Goal: Transaction & Acquisition: Purchase product/service

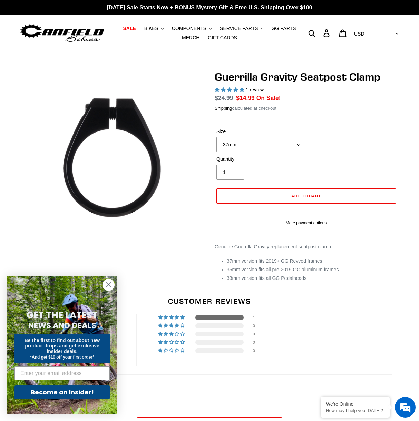
select select "highest-rating"
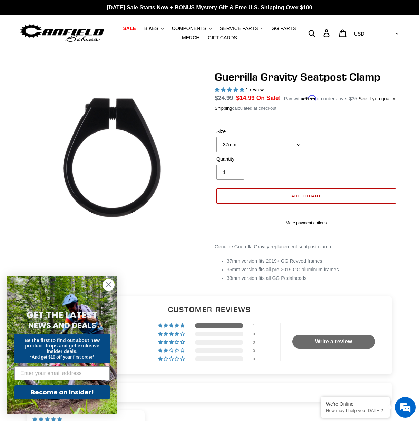
click at [253, 203] on button "Add to cart" at bounding box center [305, 195] width 179 height 15
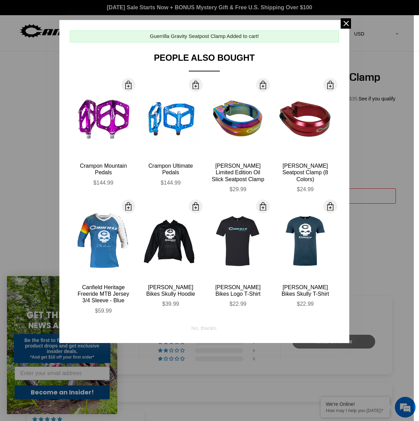
drag, startPoint x: 343, startPoint y: 24, endPoint x: 340, endPoint y: 28, distance: 4.8
click at [343, 24] on span at bounding box center [345, 23] width 10 height 10
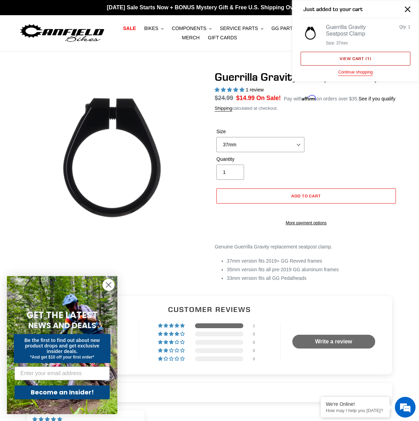
click at [348, 57] on link "View cart ( 1 )" at bounding box center [355, 59] width 110 height 14
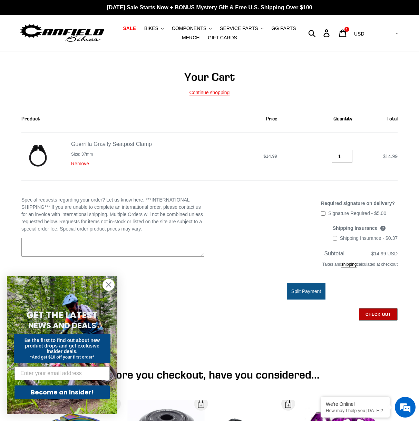
click at [380, 315] on input "Check out" at bounding box center [378, 314] width 39 height 12
